Goal: Task Accomplishment & Management: Manage account settings

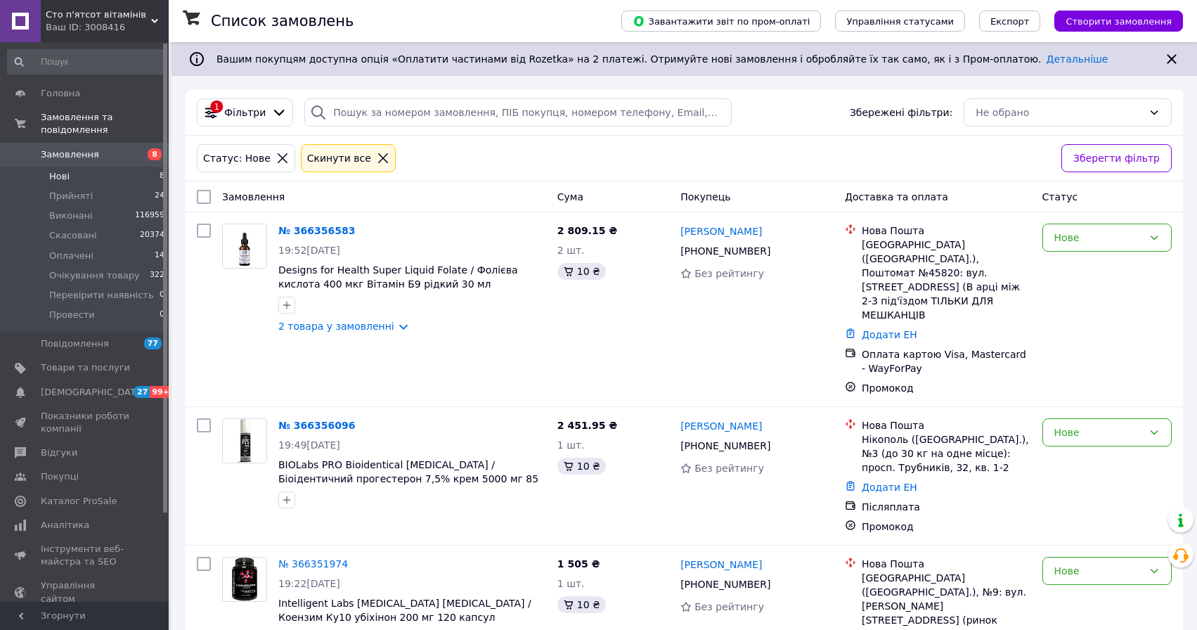
click at [85, 173] on li "Нові 8" at bounding box center [86, 177] width 173 height 20
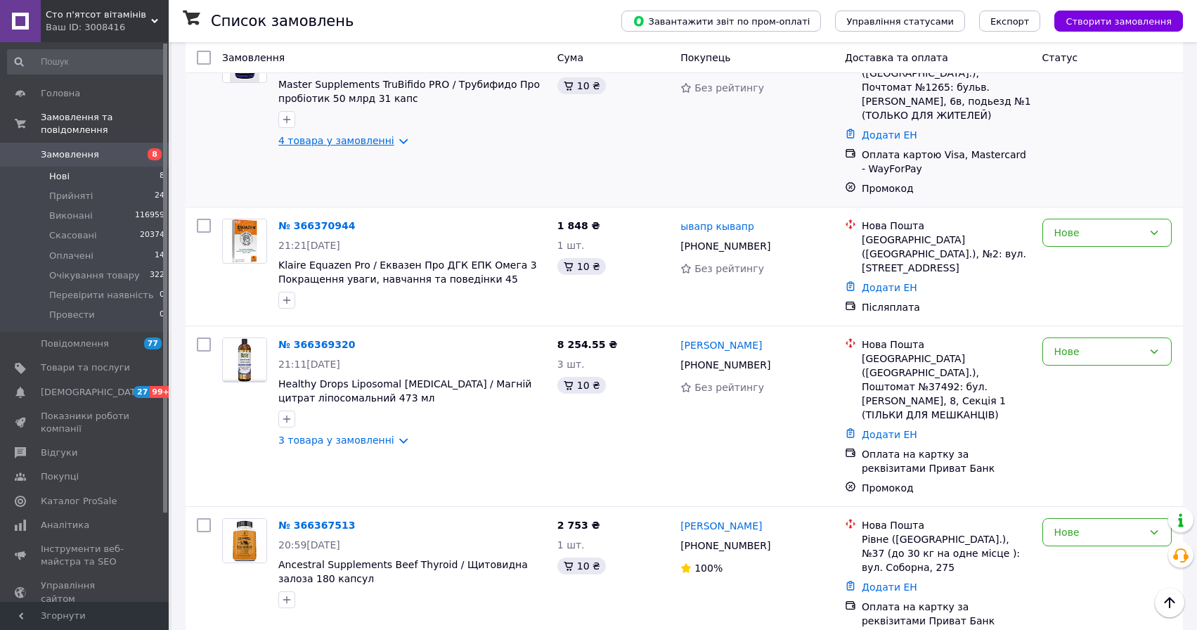
scroll to position [191, 0]
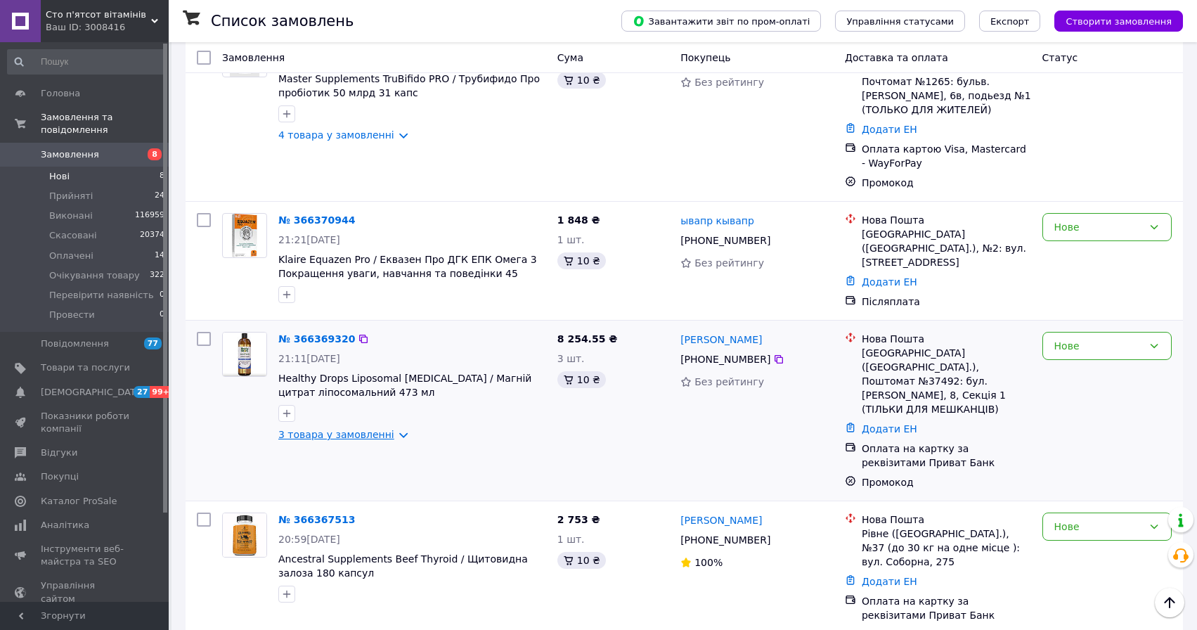
click at [380, 429] on link "3 товара у замовленні" at bounding box center [336, 434] width 116 height 11
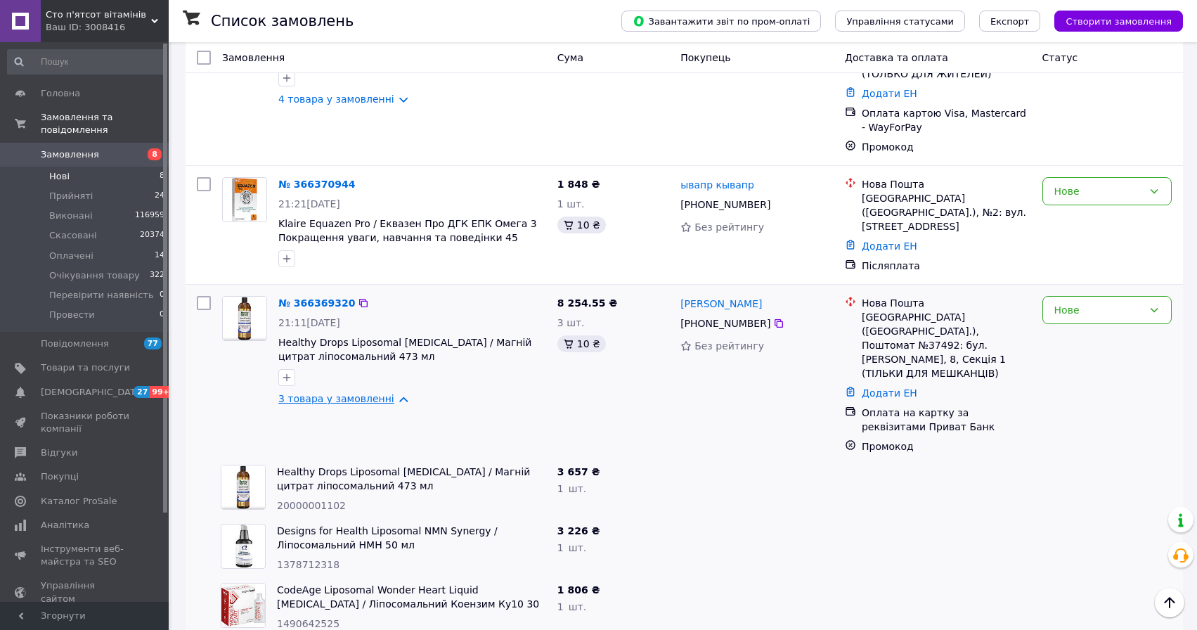
scroll to position [242, 0]
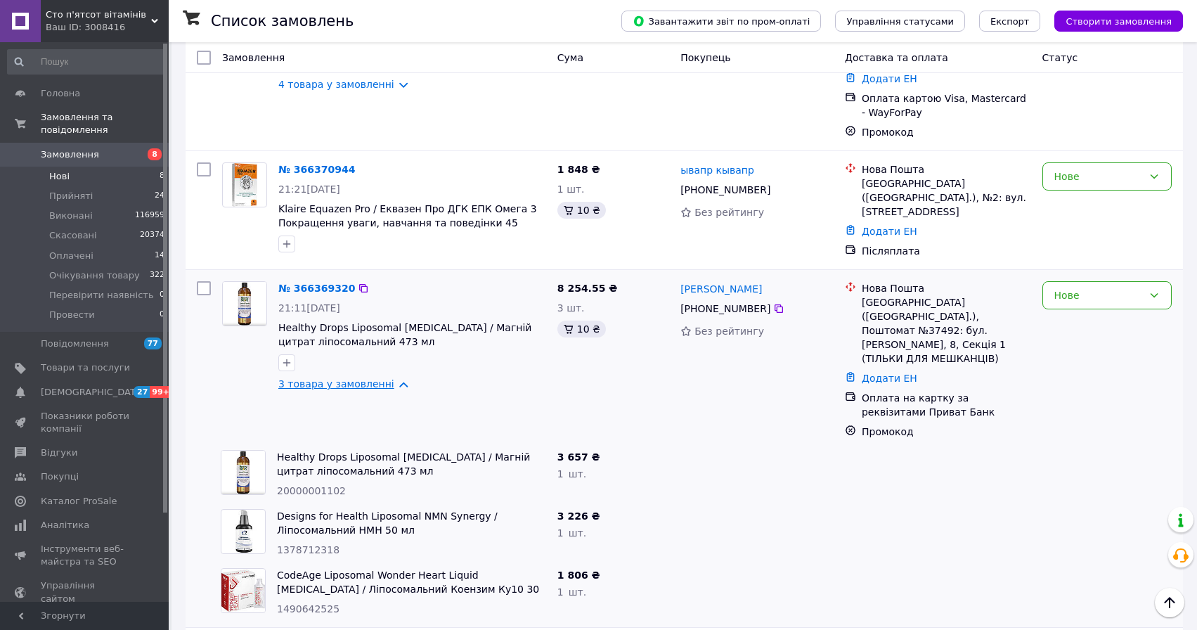
click at [368, 378] on link "3 товара у замовленні" at bounding box center [336, 383] width 116 height 11
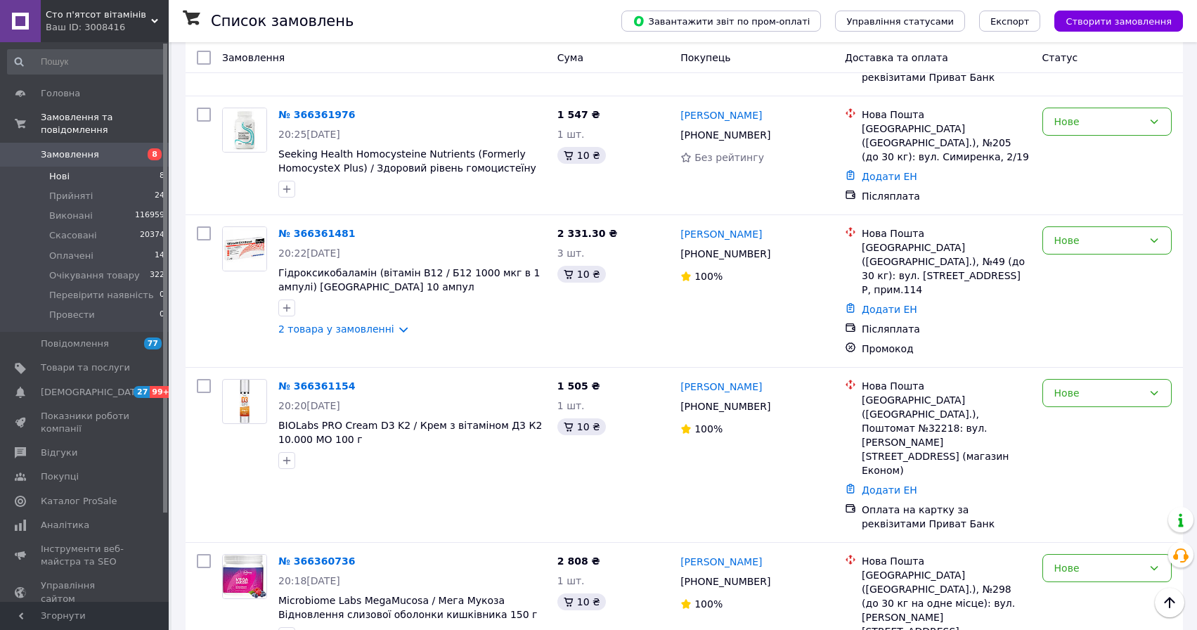
scroll to position [794, 0]
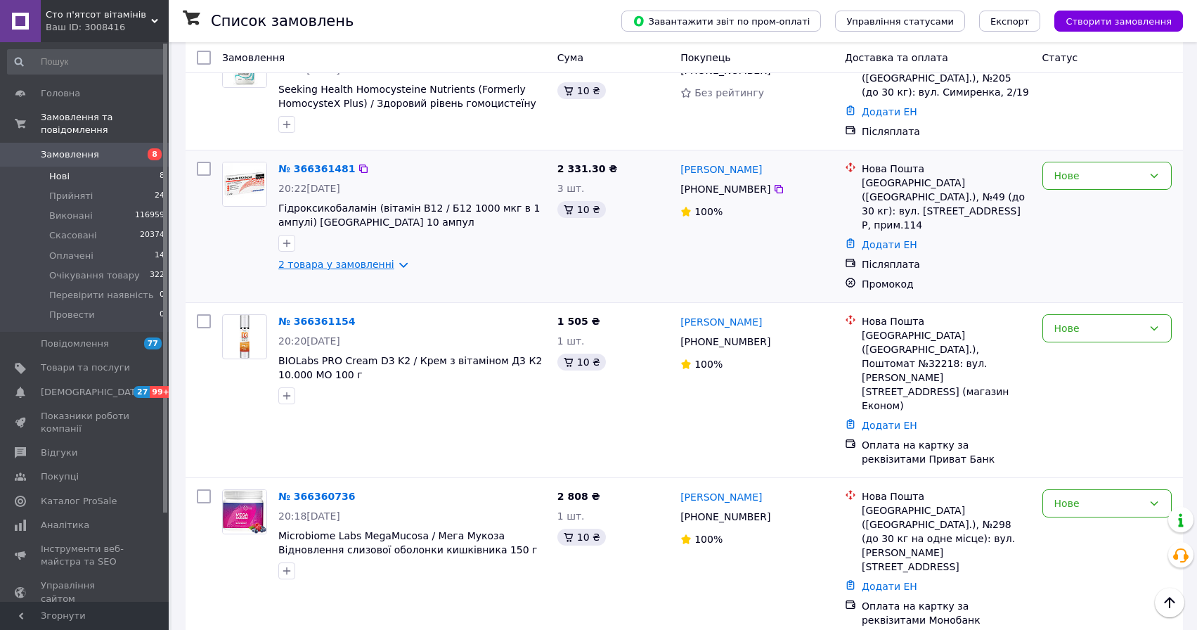
click at [376, 259] on link "2 товара у замовленні" at bounding box center [336, 264] width 116 height 11
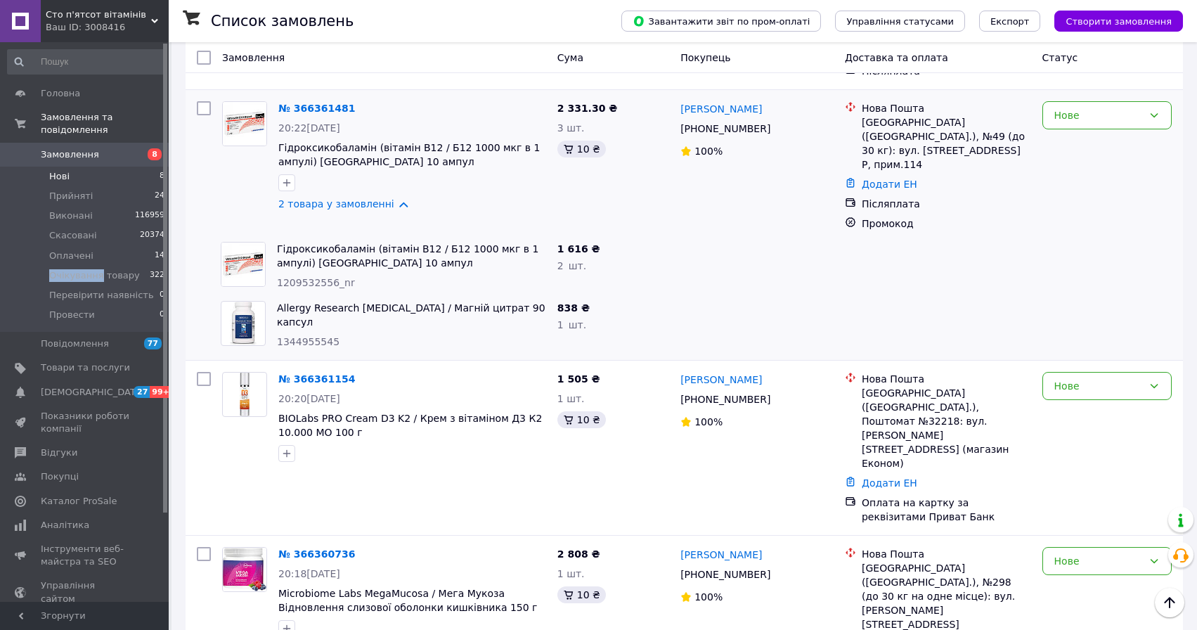
scroll to position [676, 0]
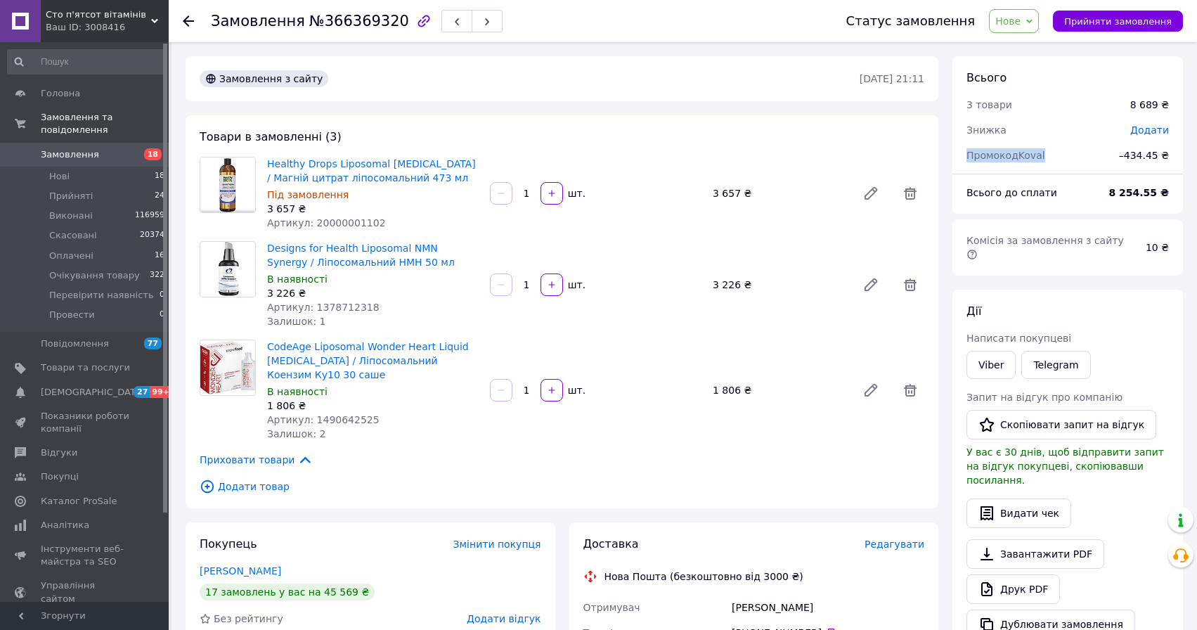
drag, startPoint x: 965, startPoint y: 157, endPoint x: 1061, endPoint y: 156, distance: 95.6
click at [1061, 157] on div "Промокод Koval" at bounding box center [1034, 155] width 153 height 31
copy span "Промокод Koval"
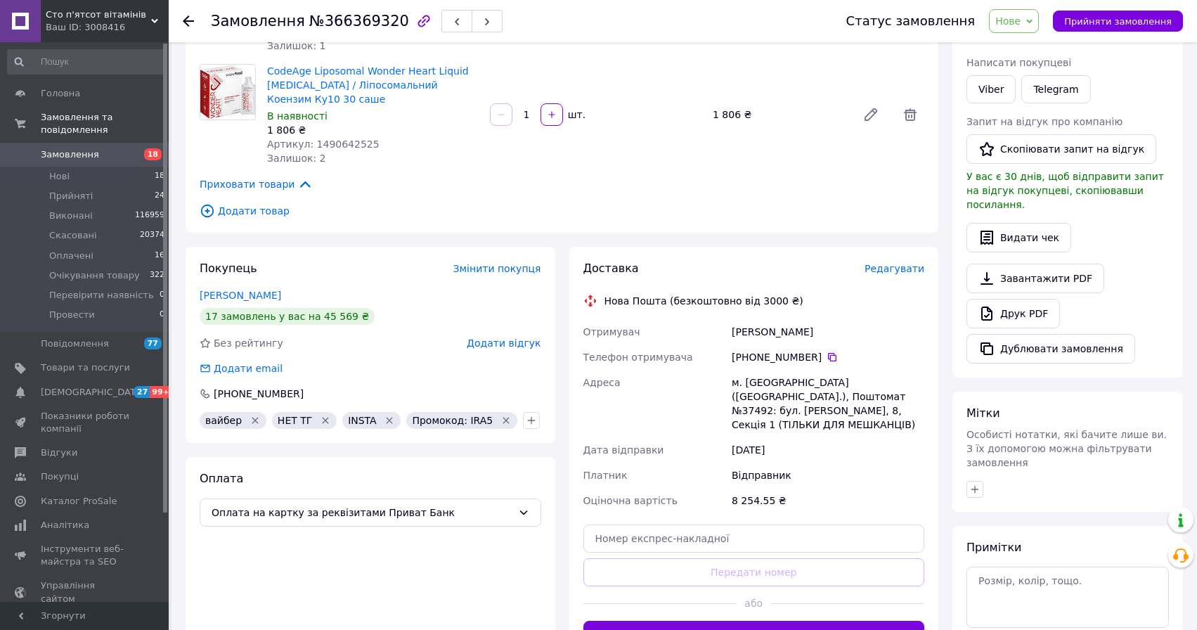
scroll to position [375, 0]
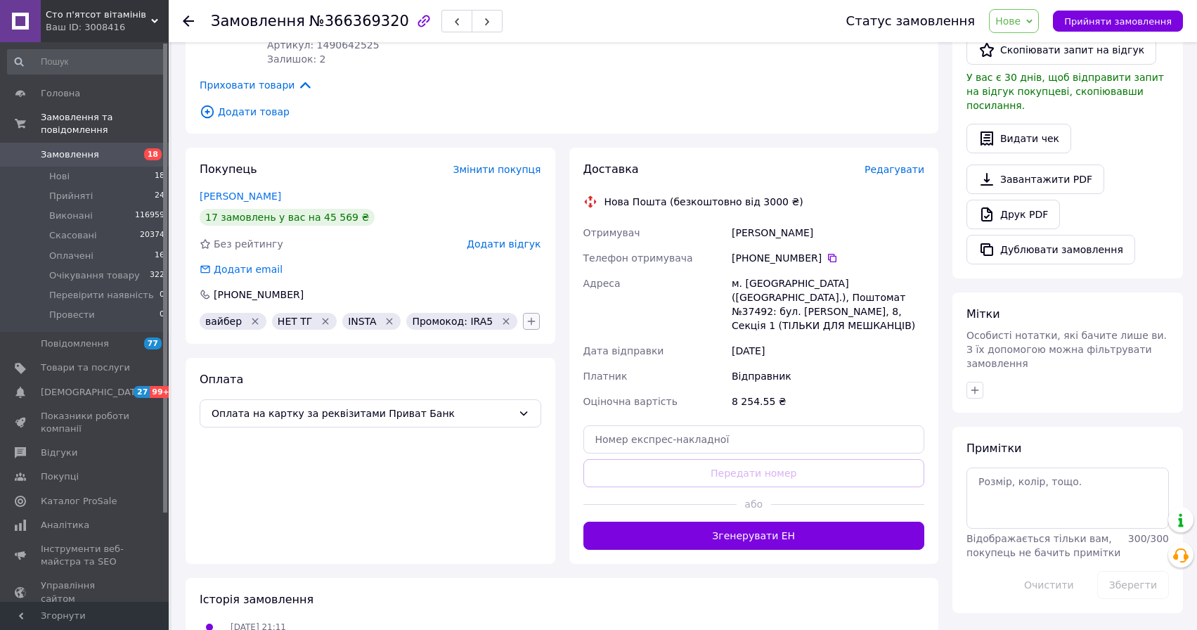
click at [526, 316] on icon "button" at bounding box center [531, 321] width 11 height 11
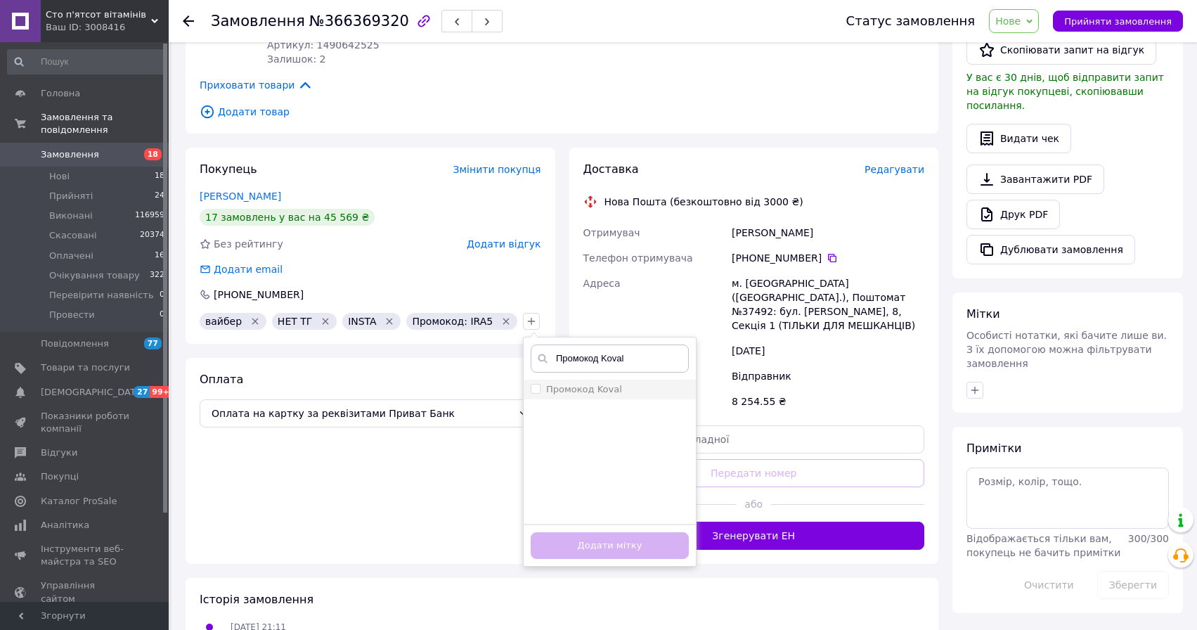
type input "Промокод Koval"
click at [558, 392] on label "Промокод Koval" at bounding box center [584, 389] width 76 height 11
checkbox input "true"
click at [586, 549] on button "Додати мітку" at bounding box center [610, 545] width 158 height 27
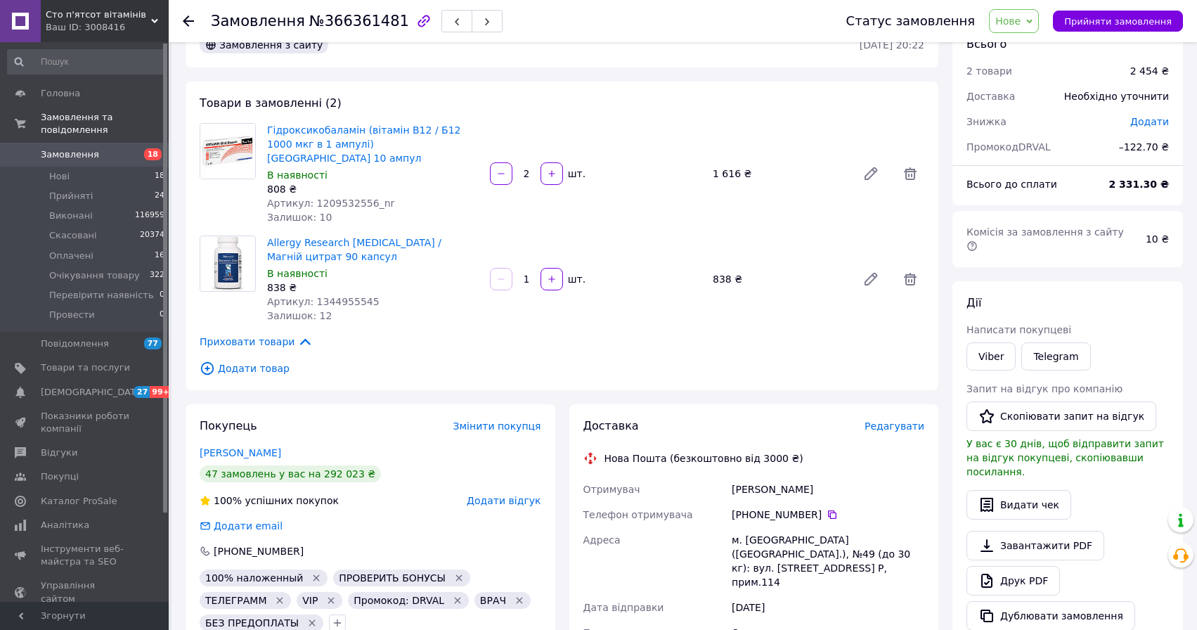
scroll to position [34, 0]
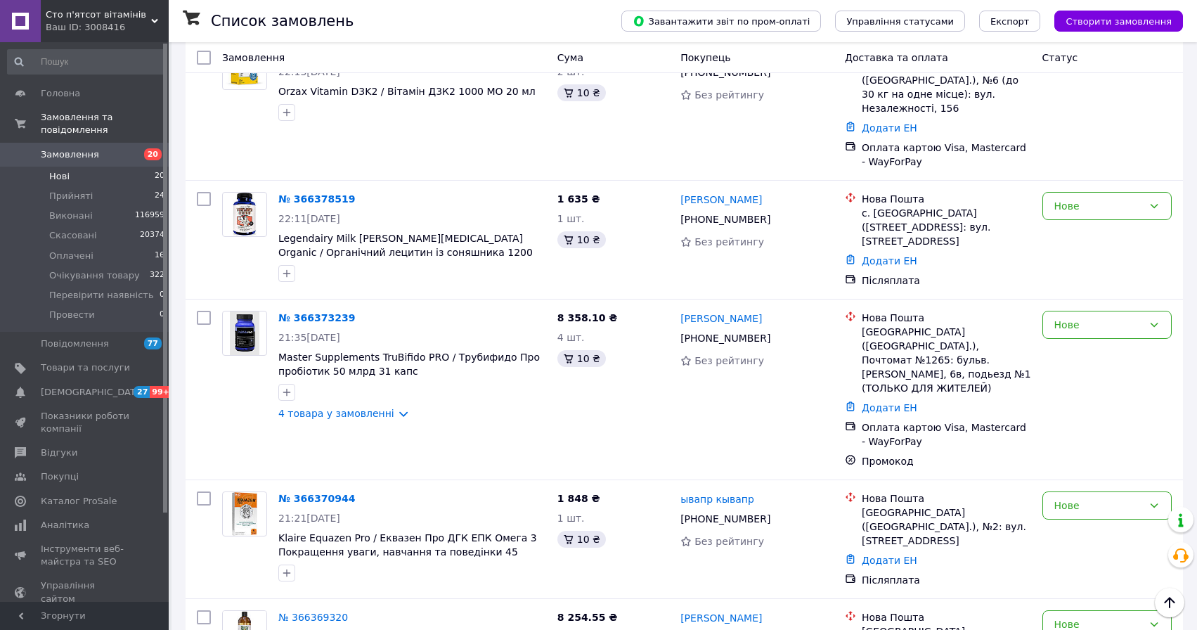
scroll to position [285, 0]
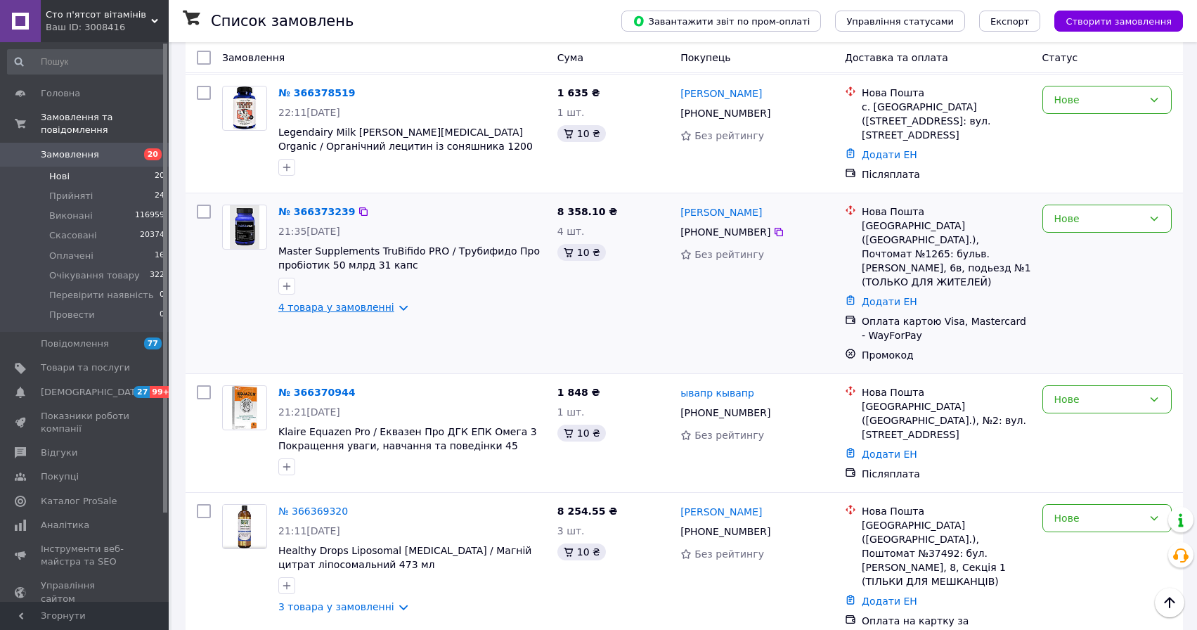
click at [380, 307] on link "4 товара у замовленні" at bounding box center [336, 307] width 116 height 11
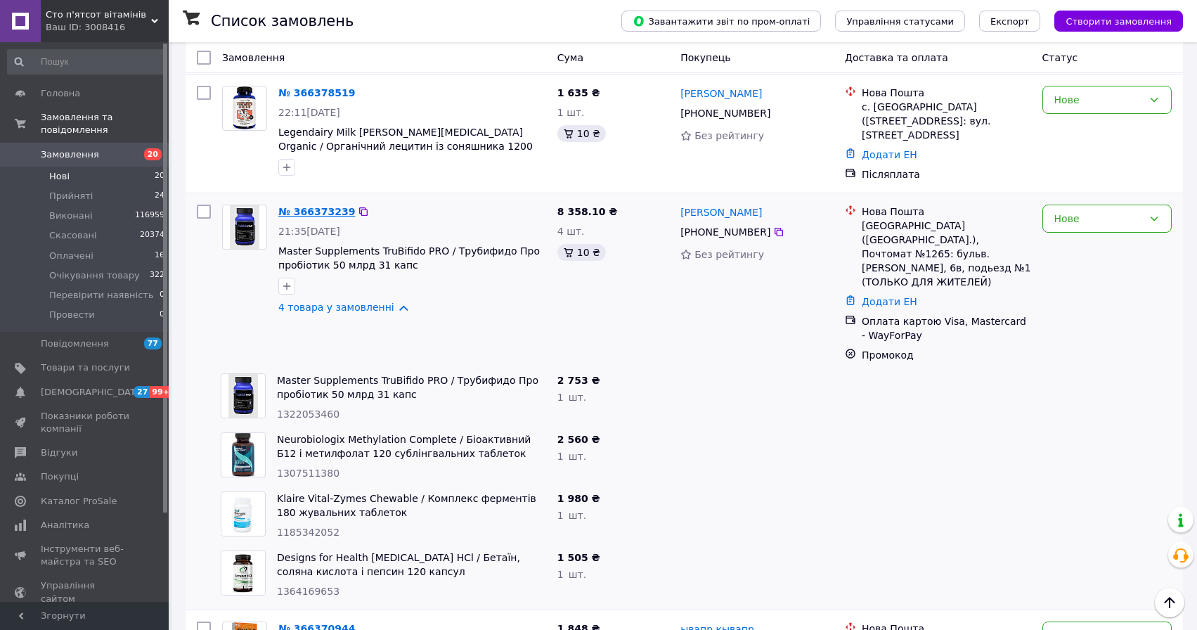
click at [320, 210] on link "№ 366373239" at bounding box center [316, 211] width 77 height 11
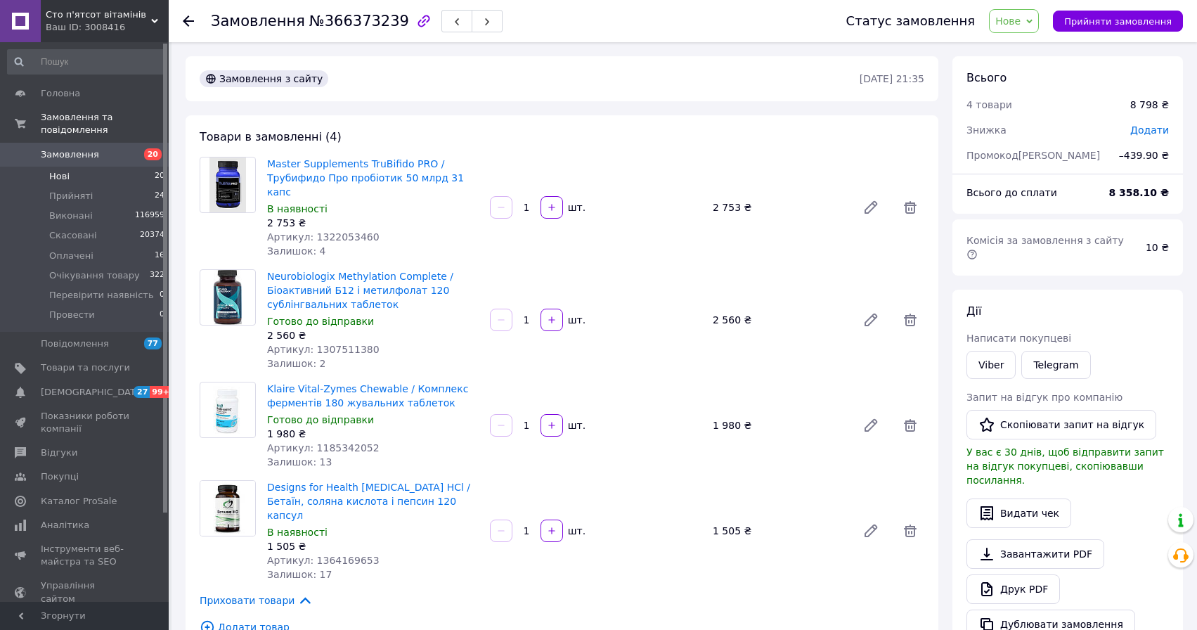
click at [63, 173] on span "Нові" at bounding box center [59, 176] width 20 height 13
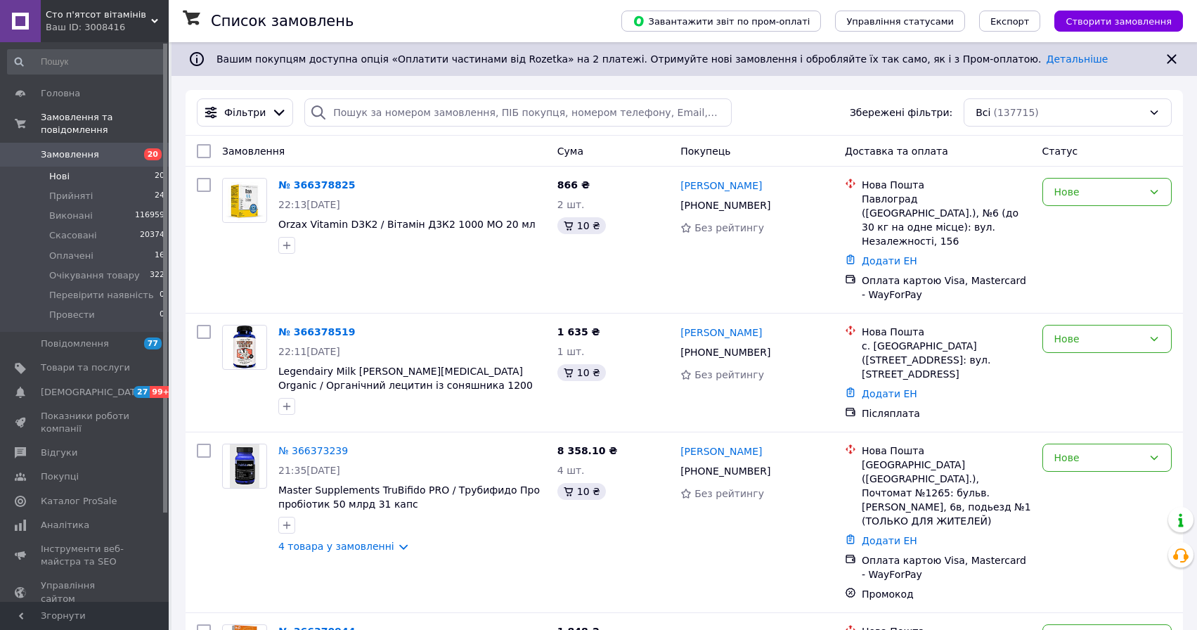
click at [60, 172] on span "Нові" at bounding box center [59, 176] width 20 height 13
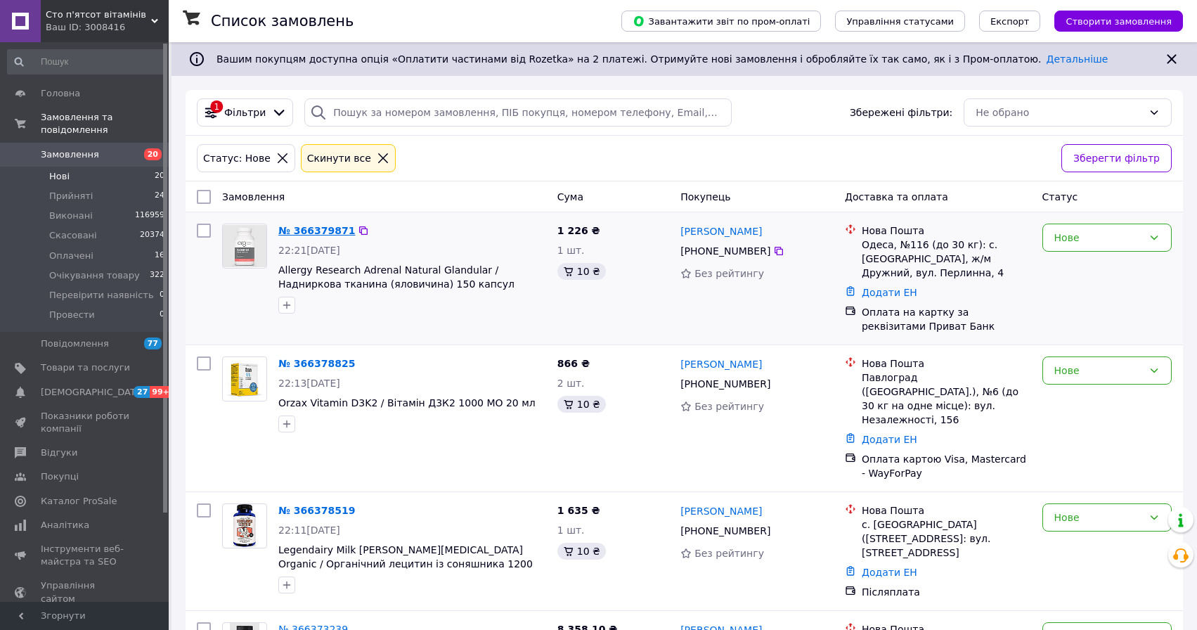
click at [307, 232] on link "№ 366379871" at bounding box center [316, 230] width 77 height 11
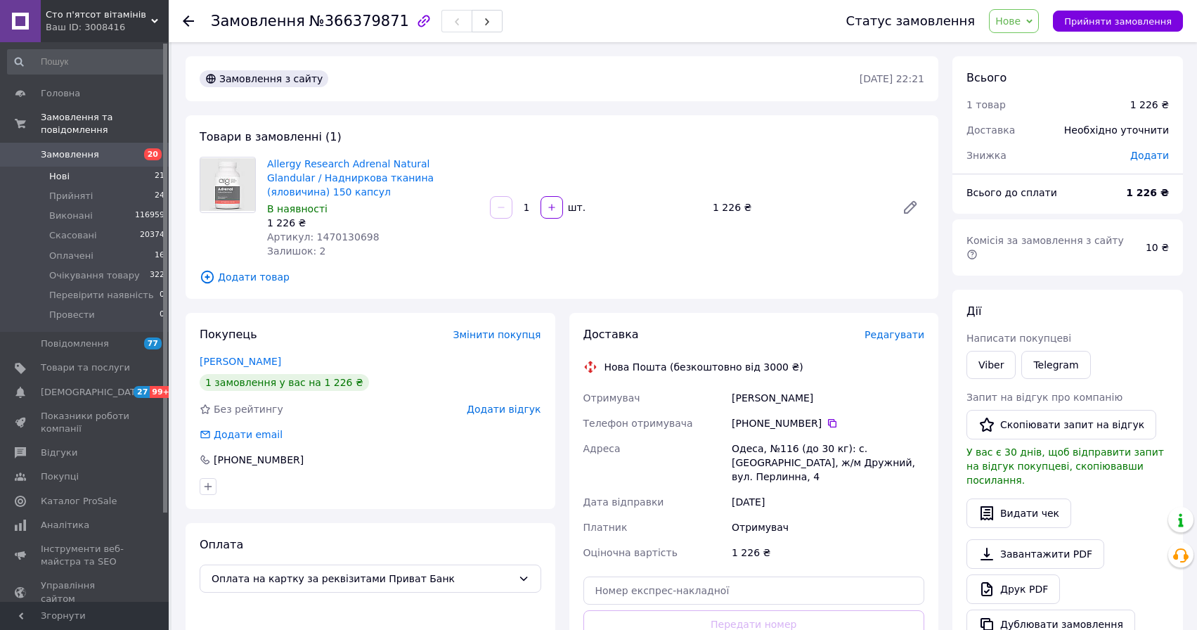
click at [68, 179] on span "Нові" at bounding box center [59, 176] width 20 height 13
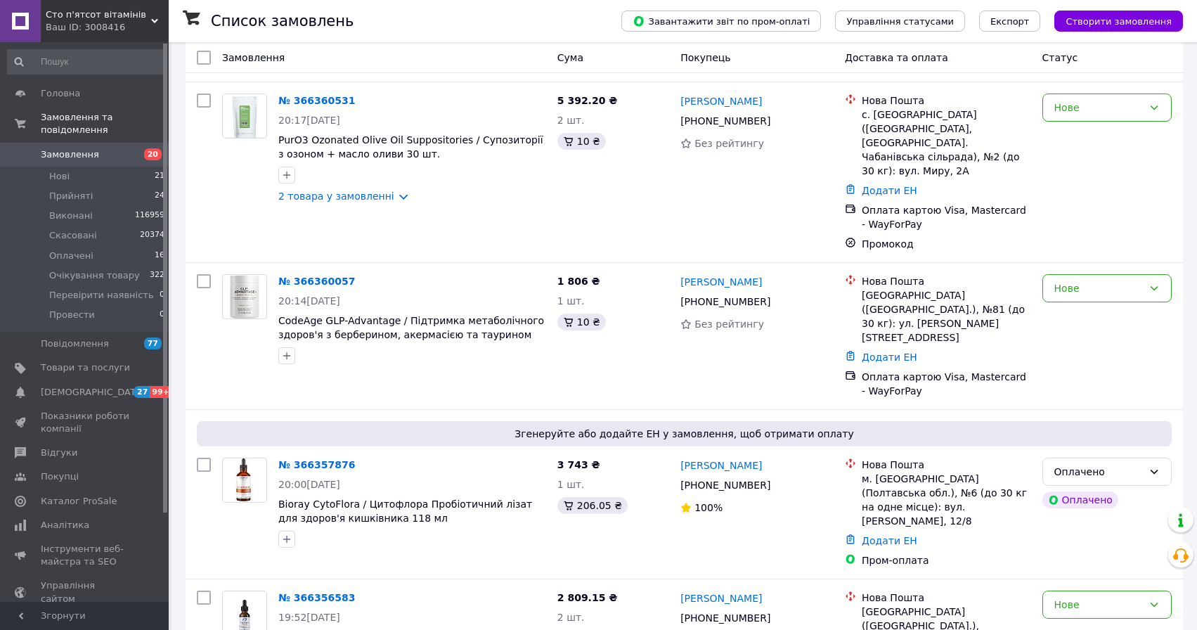
scroll to position [1936, 0]
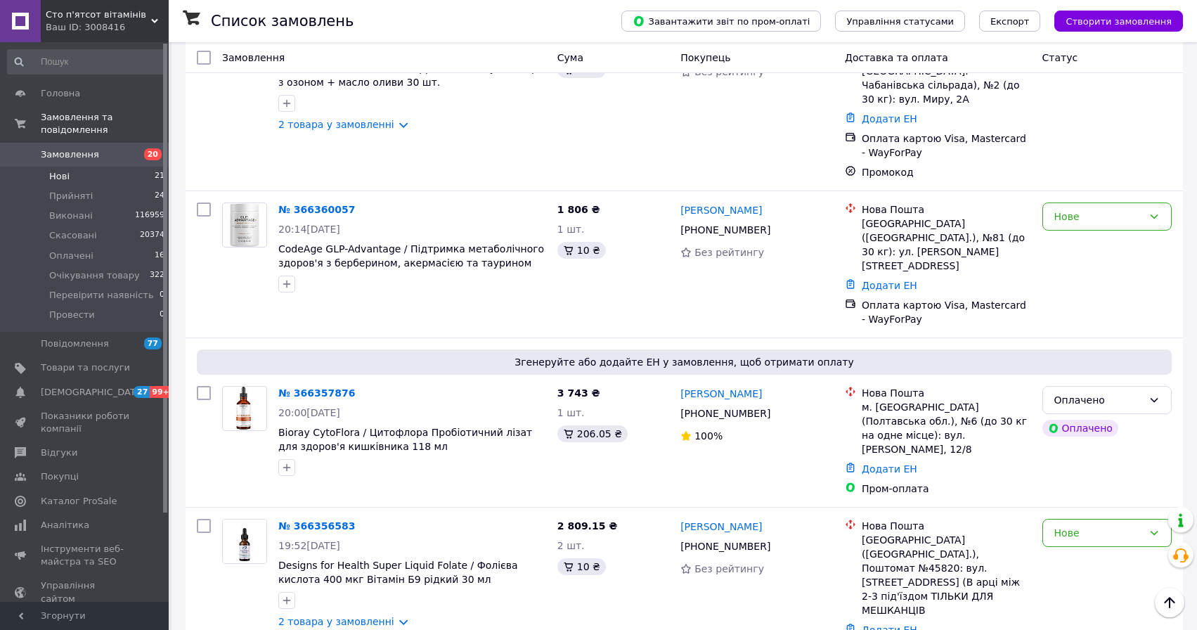
click at [62, 176] on span "Нові" at bounding box center [59, 176] width 20 height 13
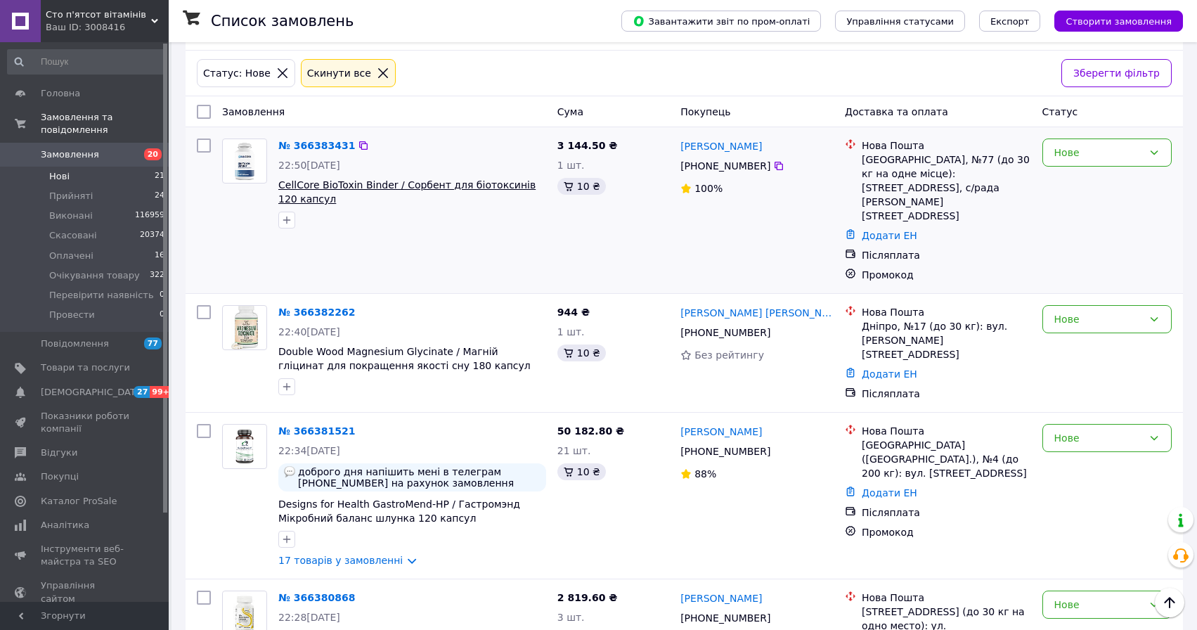
scroll to position [88, 0]
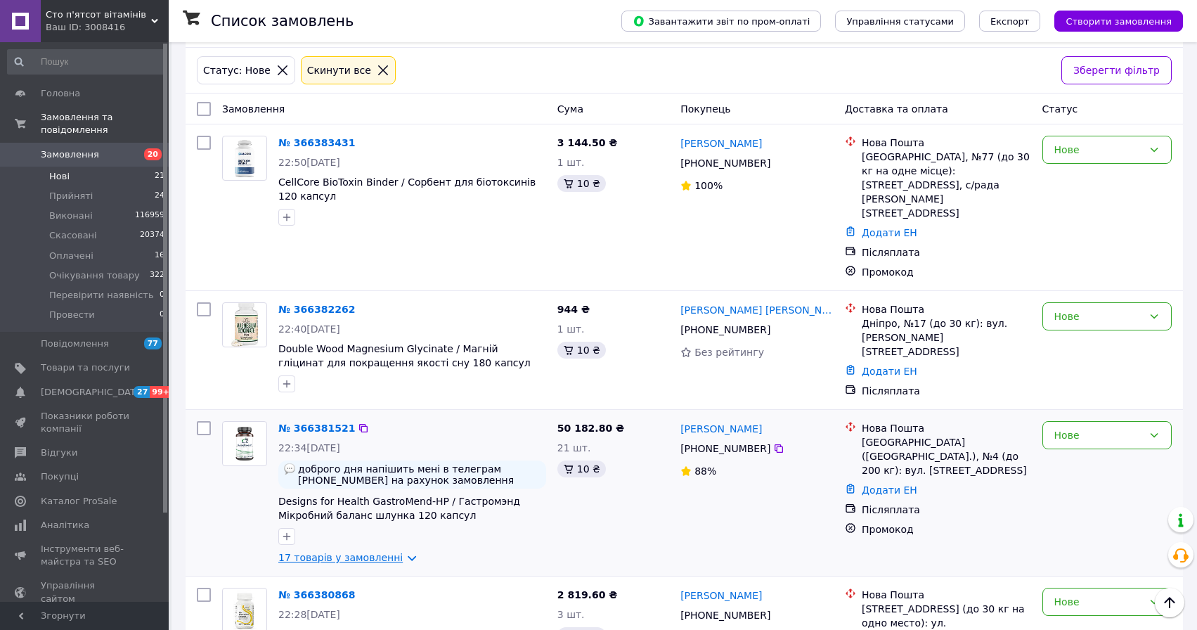
click at [354, 552] on link "17 товарів у замовленні" at bounding box center [340, 557] width 124 height 11
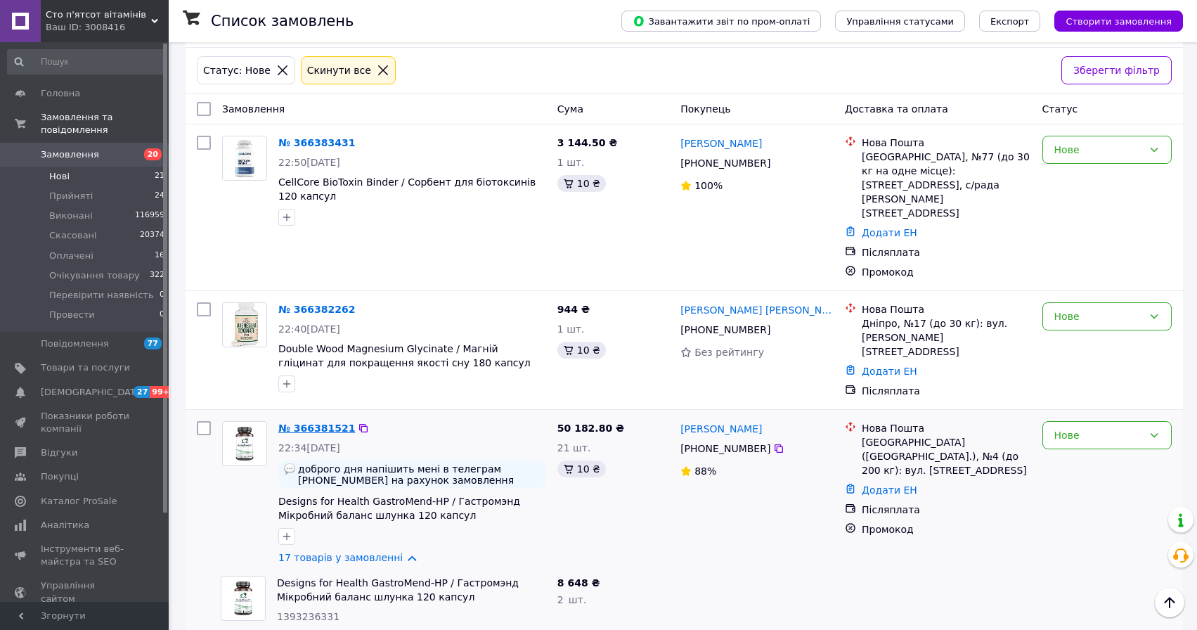
click at [328, 423] on link "№ 366381521" at bounding box center [316, 428] width 77 height 11
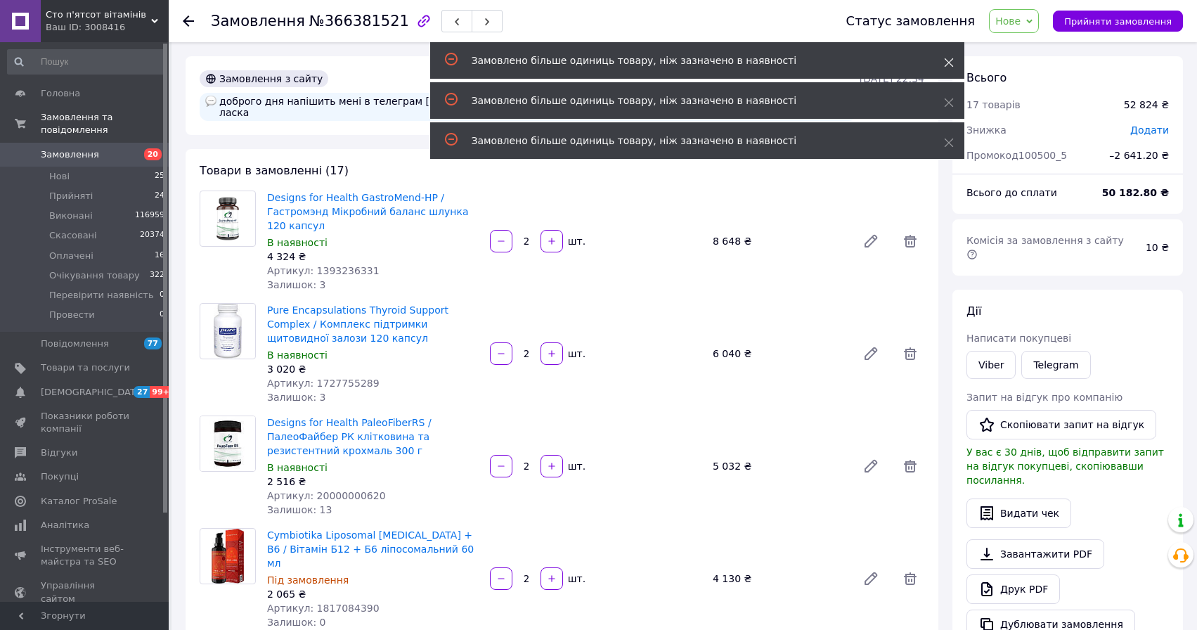
click at [947, 59] on icon at bounding box center [949, 63] width 10 height 10
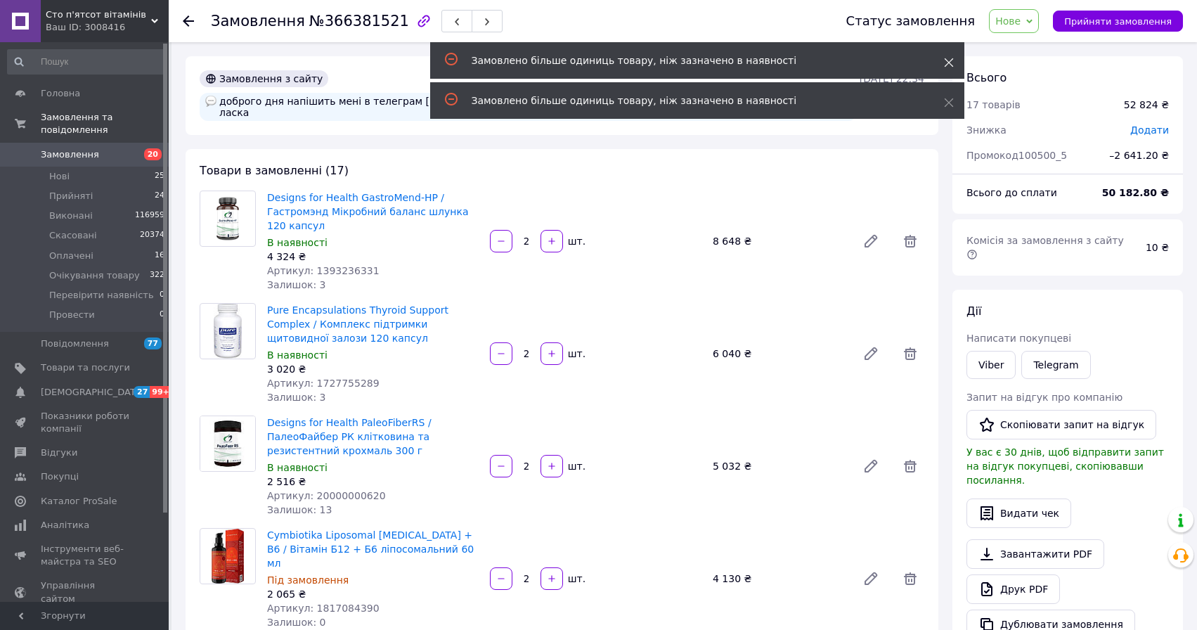
click at [946, 58] on icon at bounding box center [949, 63] width 10 height 10
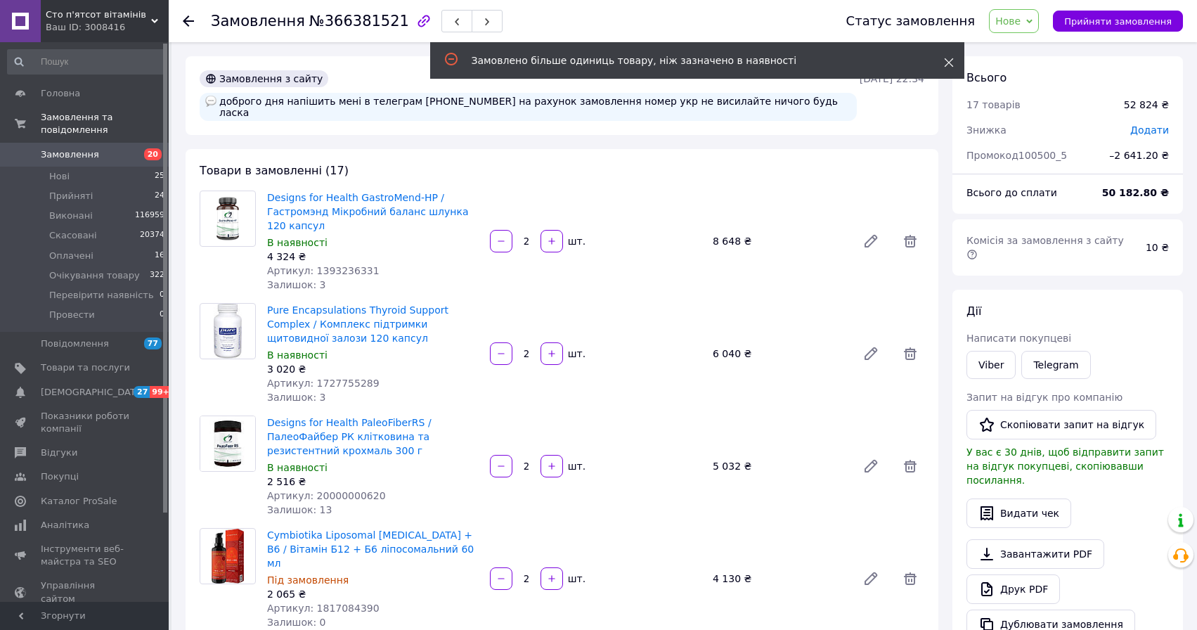
click at [947, 62] on icon at bounding box center [949, 63] width 10 height 10
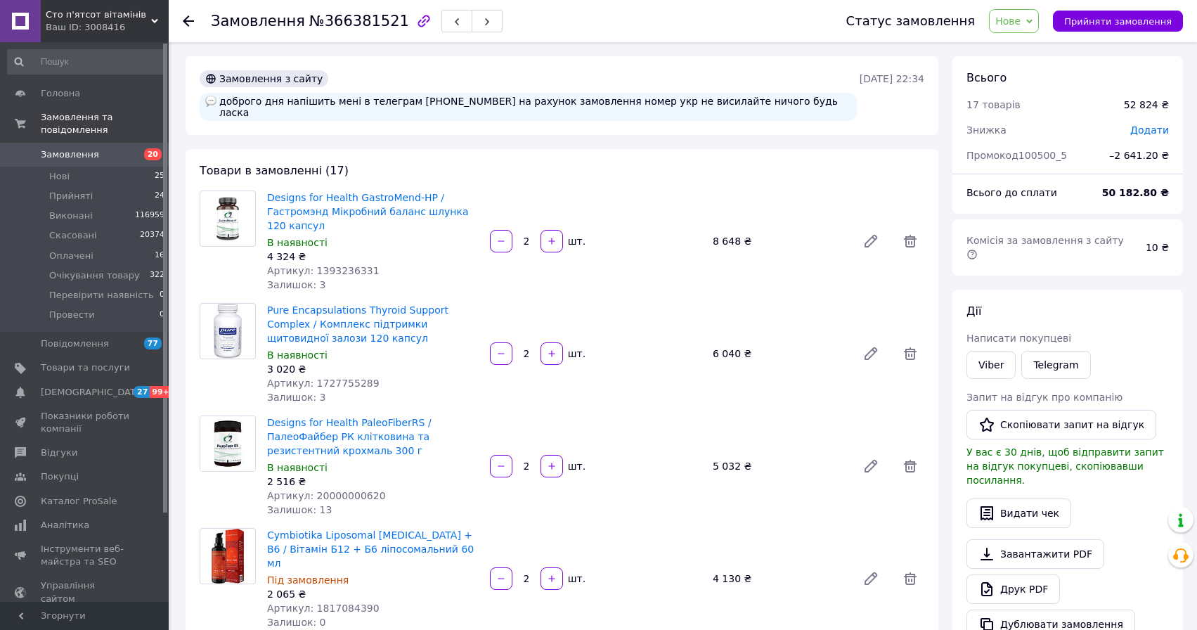
click at [443, 101] on div "доброго дня напішить мені в телеграм [PHONE_NUMBER] на рахунок замовлення номер…" at bounding box center [528, 107] width 657 height 28
copy div "48535012364"
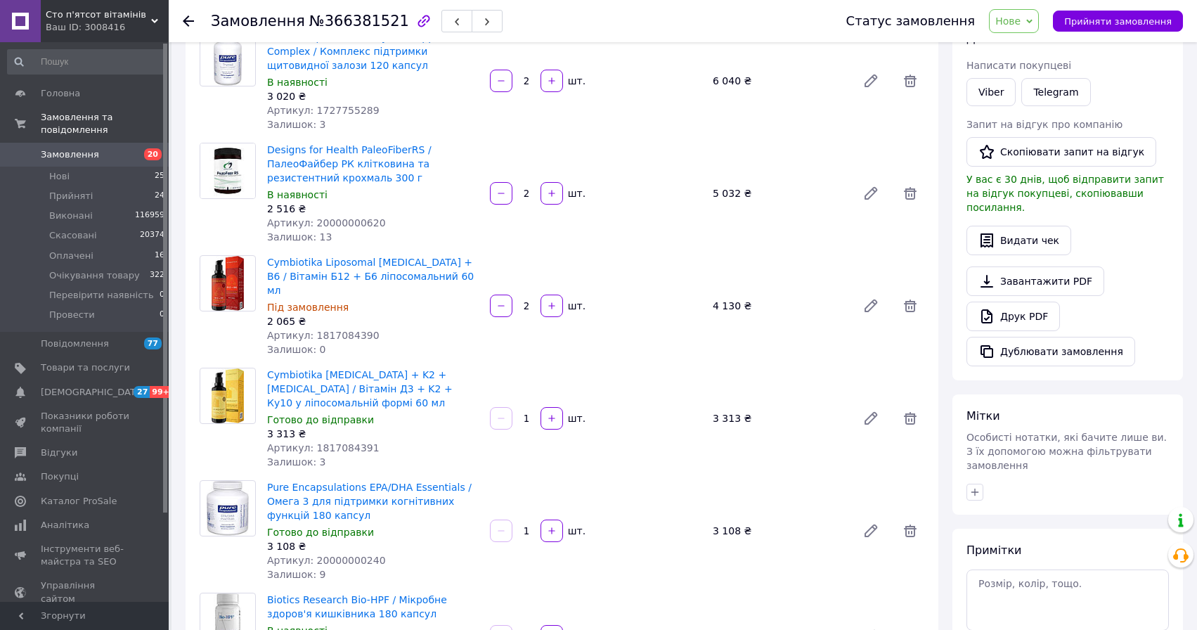
scroll to position [113, 0]
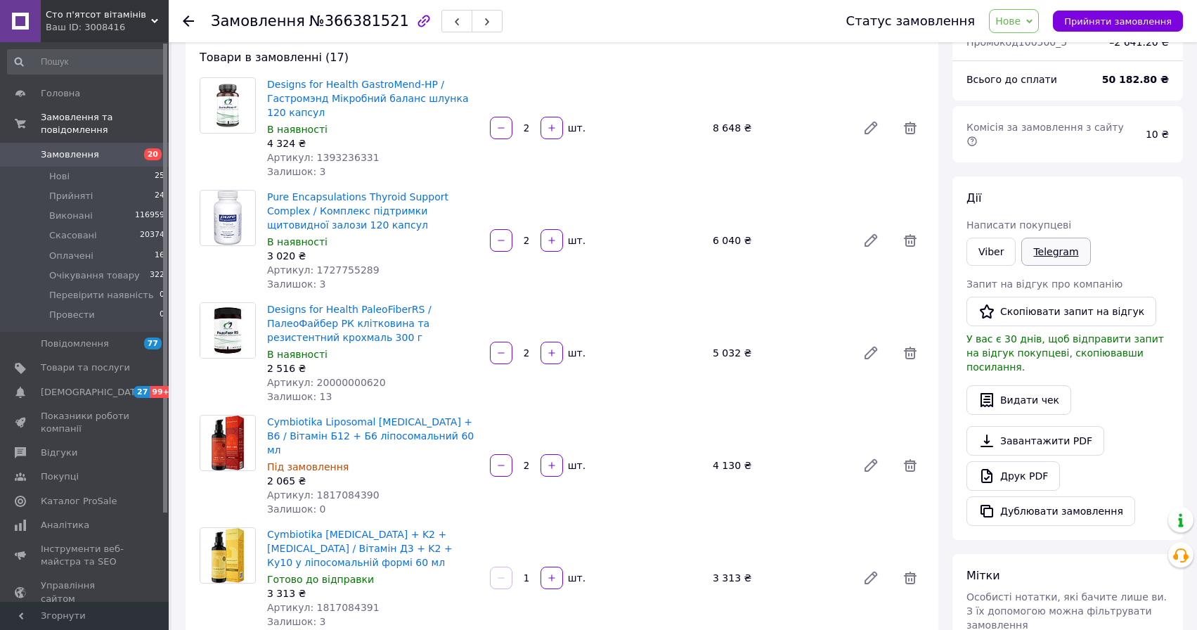
click at [1044, 240] on link "Telegram" at bounding box center [1056, 252] width 69 height 28
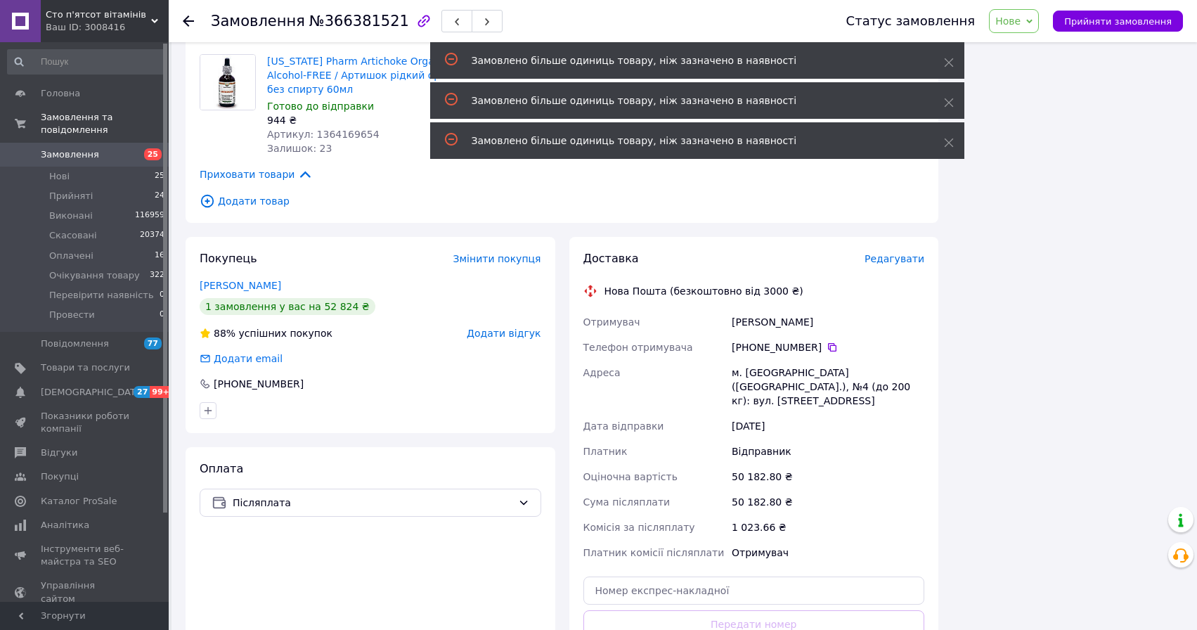
scroll to position [1865, 0]
drag, startPoint x: 195, startPoint y: 236, endPoint x: 331, endPoint y: 236, distance: 136.4
click at [331, 238] on div "Покупець Змінити покупця [PERSON_NAME] 1 замовлення у вас на 52 824 ₴ 88% успіш…" at bounding box center [371, 336] width 370 height 196
copy link "[PERSON_NAME]"
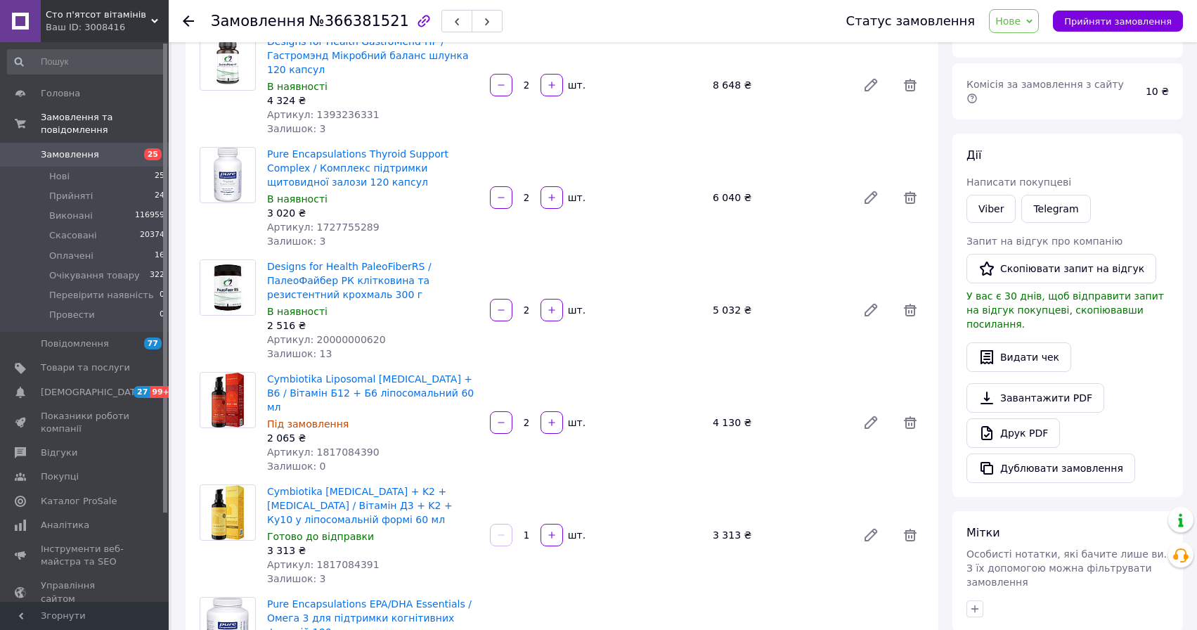
scroll to position [0, 0]
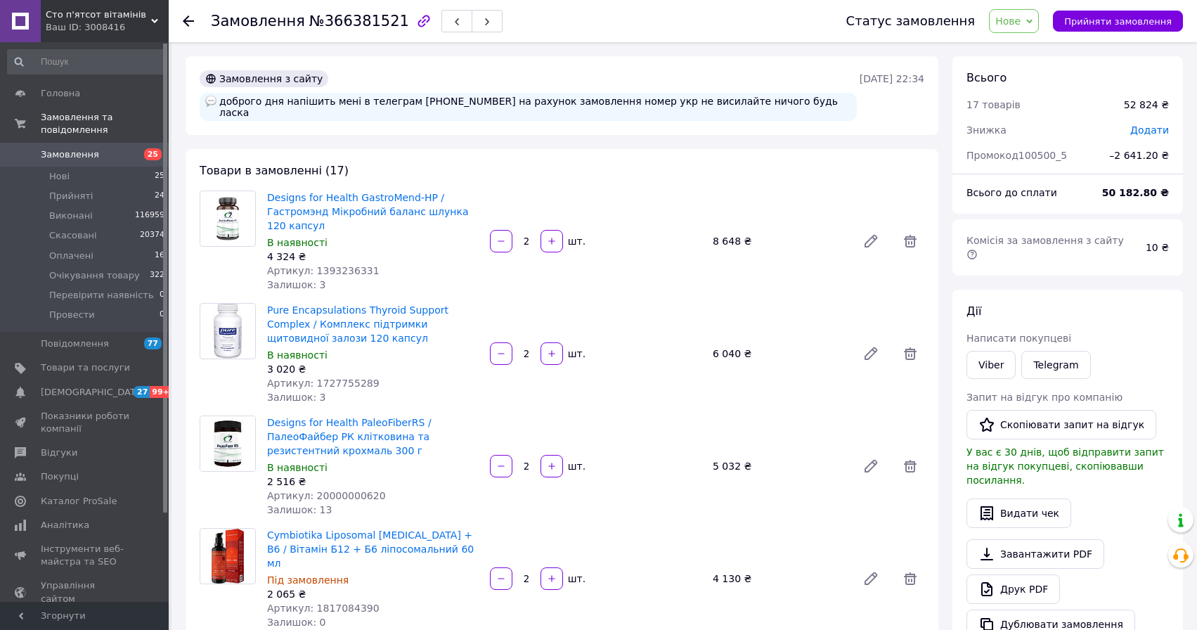
click at [438, 97] on div "доброго дня напішить мені в телеграм [PHONE_NUMBER] на рахунок замовлення номер…" at bounding box center [528, 107] width 657 height 28
copy div "48535012364"
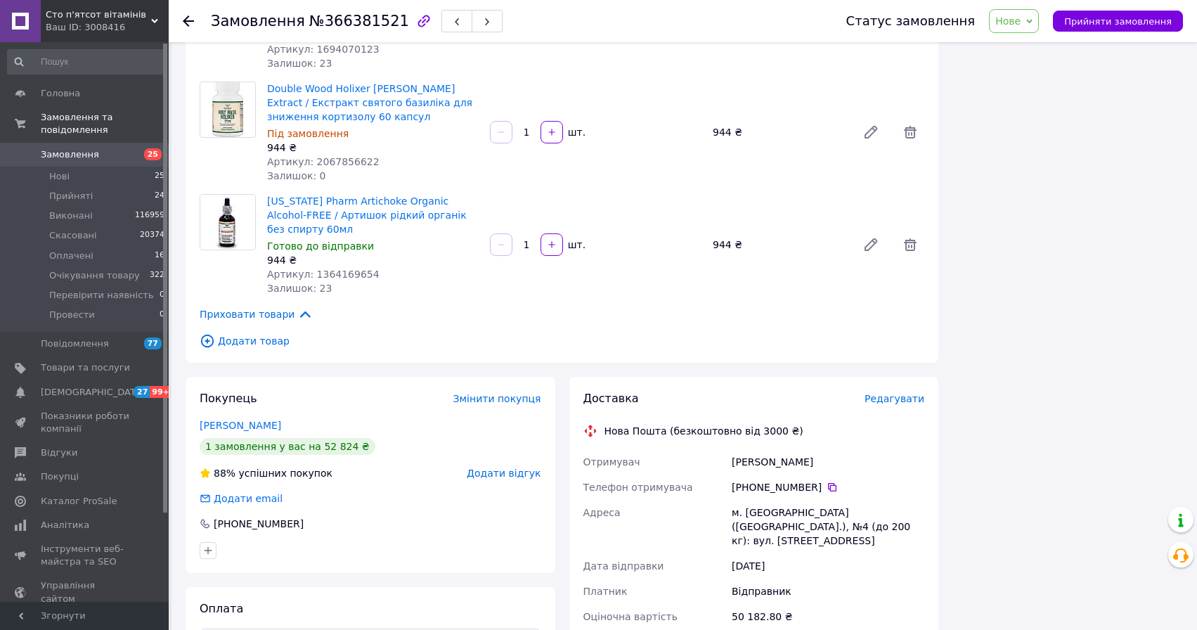
scroll to position [1745, 0]
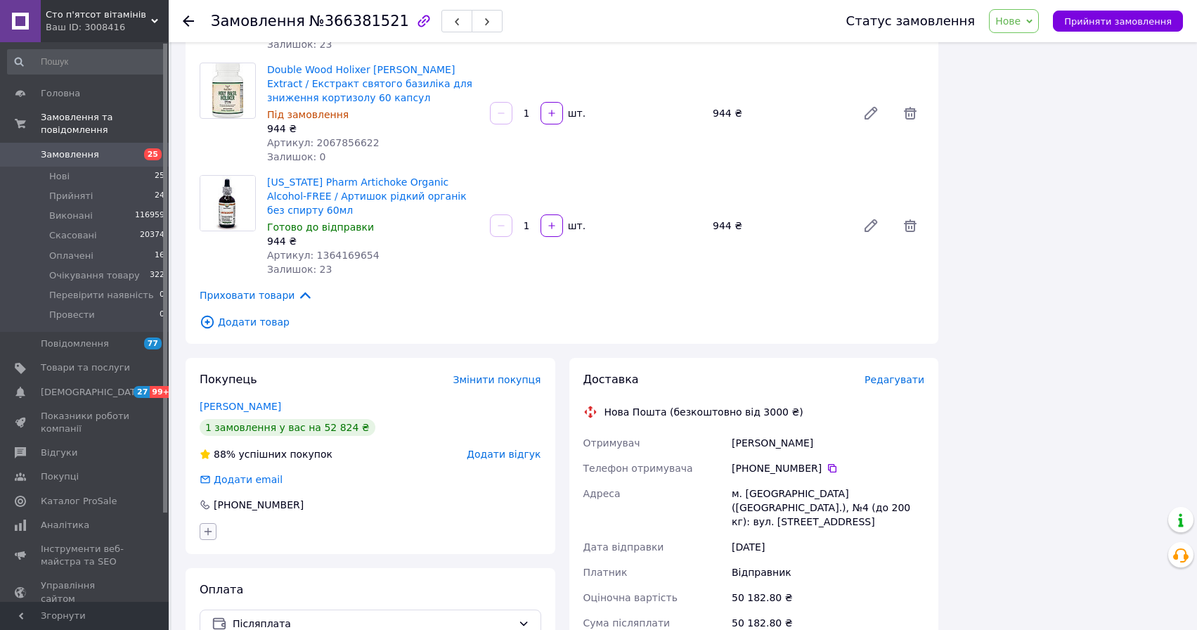
click at [213, 526] on icon "button" at bounding box center [207, 531] width 11 height 11
type input "телег"
click at [298, 629] on div "ТЕЛЕГРАММ" at bounding box center [286, 639] width 158 height 13
checkbox input "true"
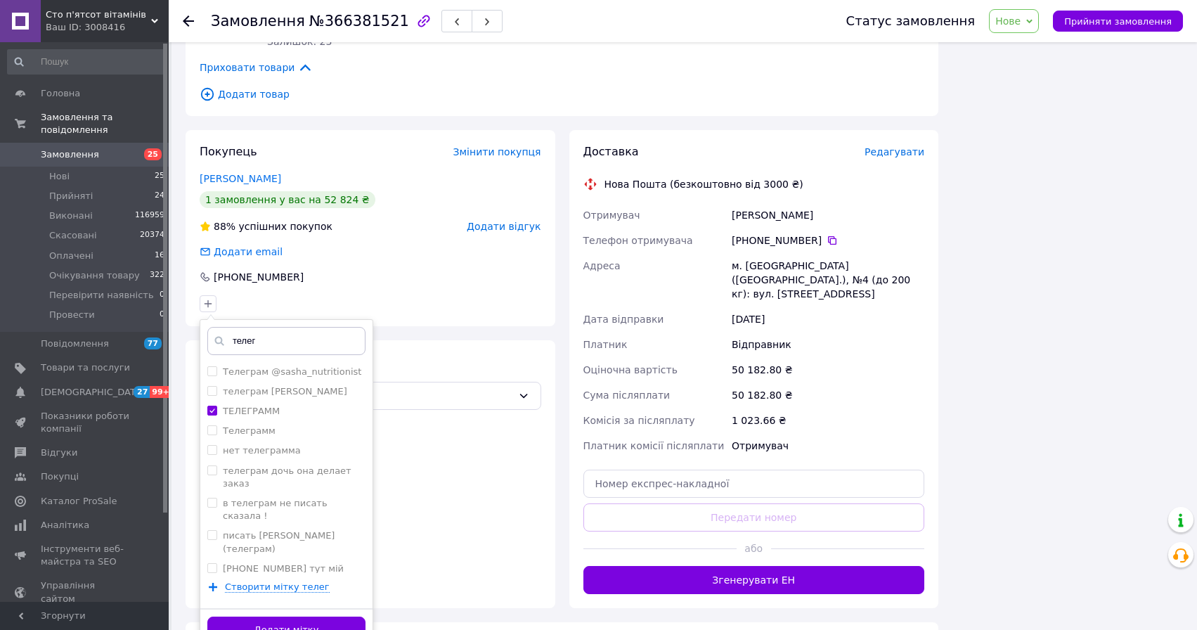
scroll to position [1995, 0]
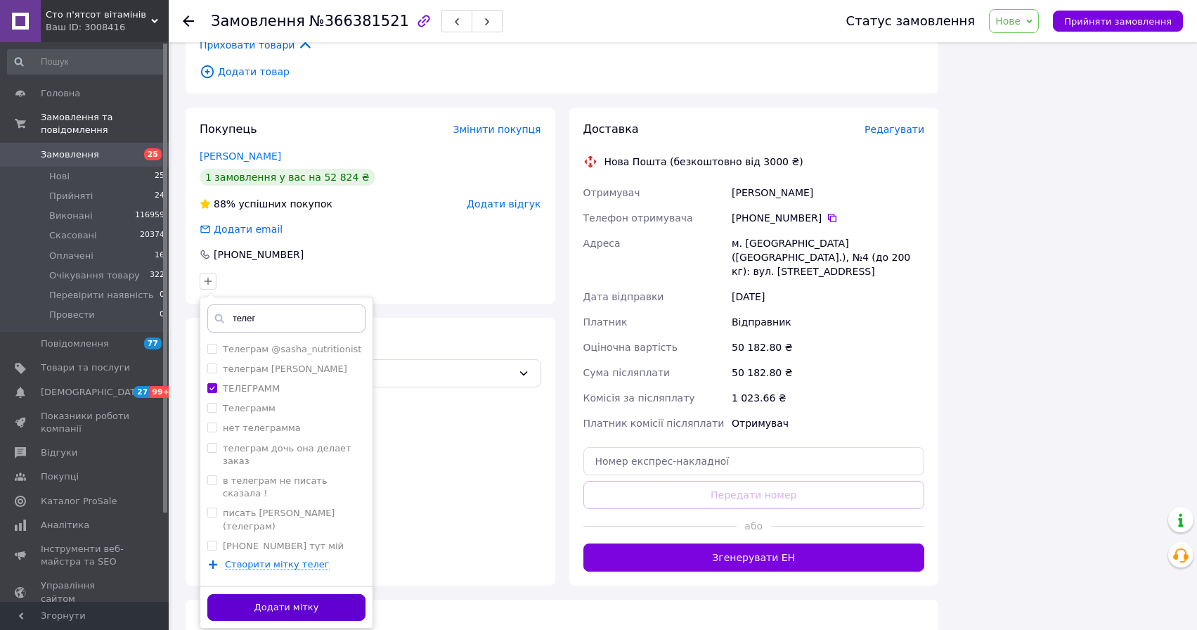
click at [326, 594] on button "Додати мітку" at bounding box center [286, 607] width 158 height 27
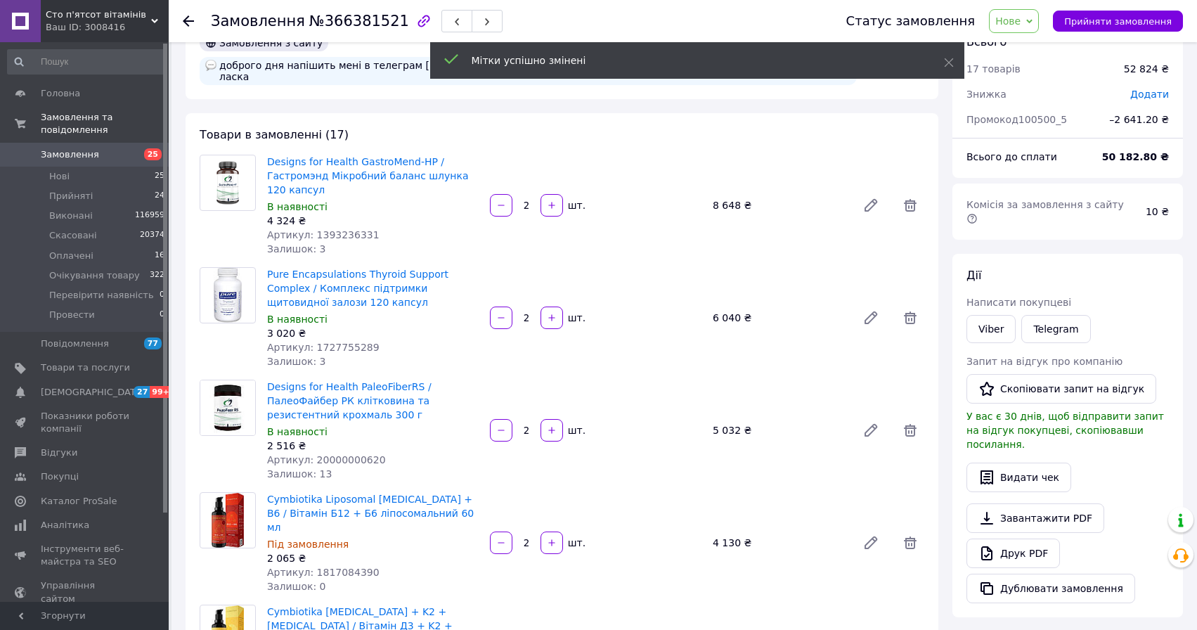
scroll to position [0, 0]
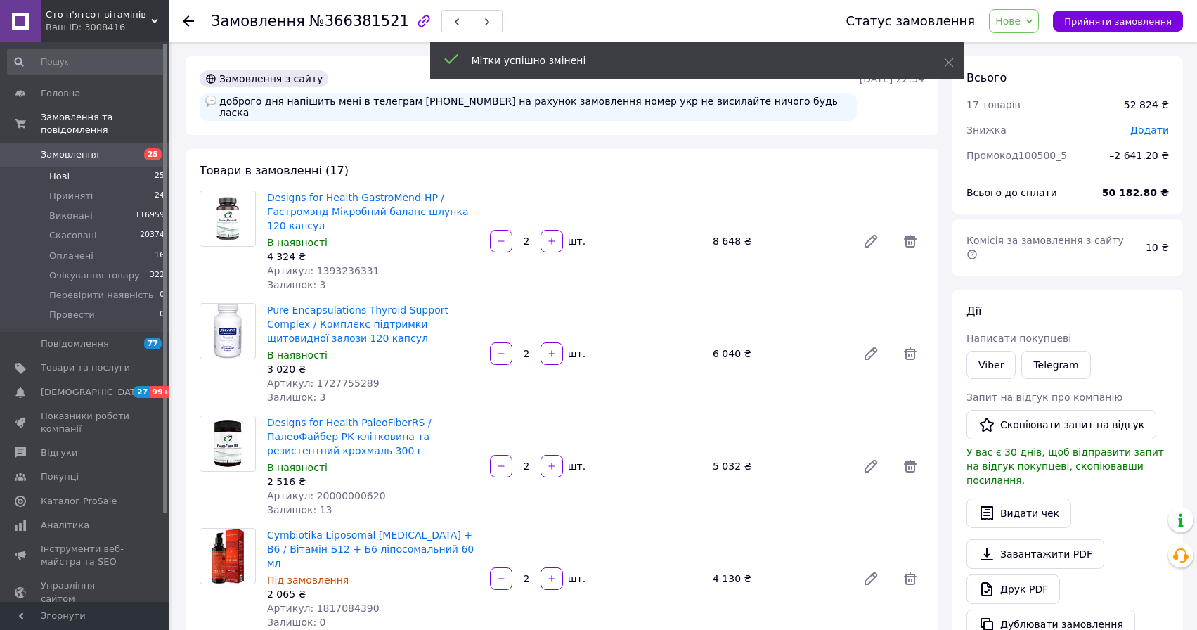
click at [65, 176] on span "Нові" at bounding box center [59, 176] width 20 height 13
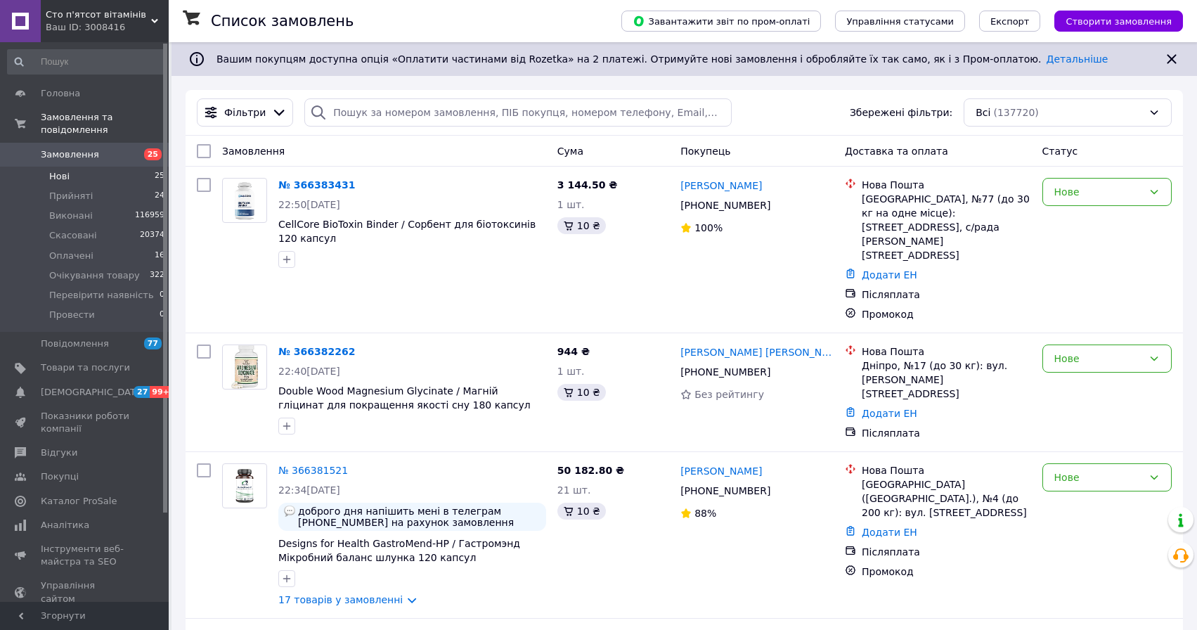
click at [63, 176] on span "Нові" at bounding box center [59, 176] width 20 height 13
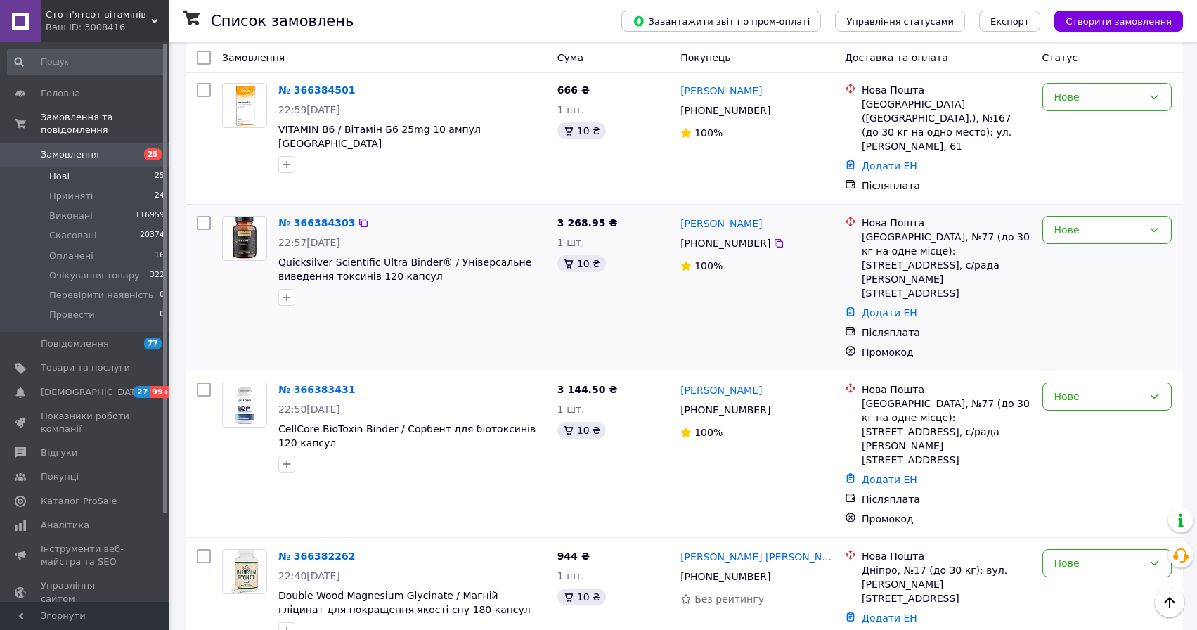
scroll to position [143, 0]
